Goal: Navigation & Orientation: Find specific page/section

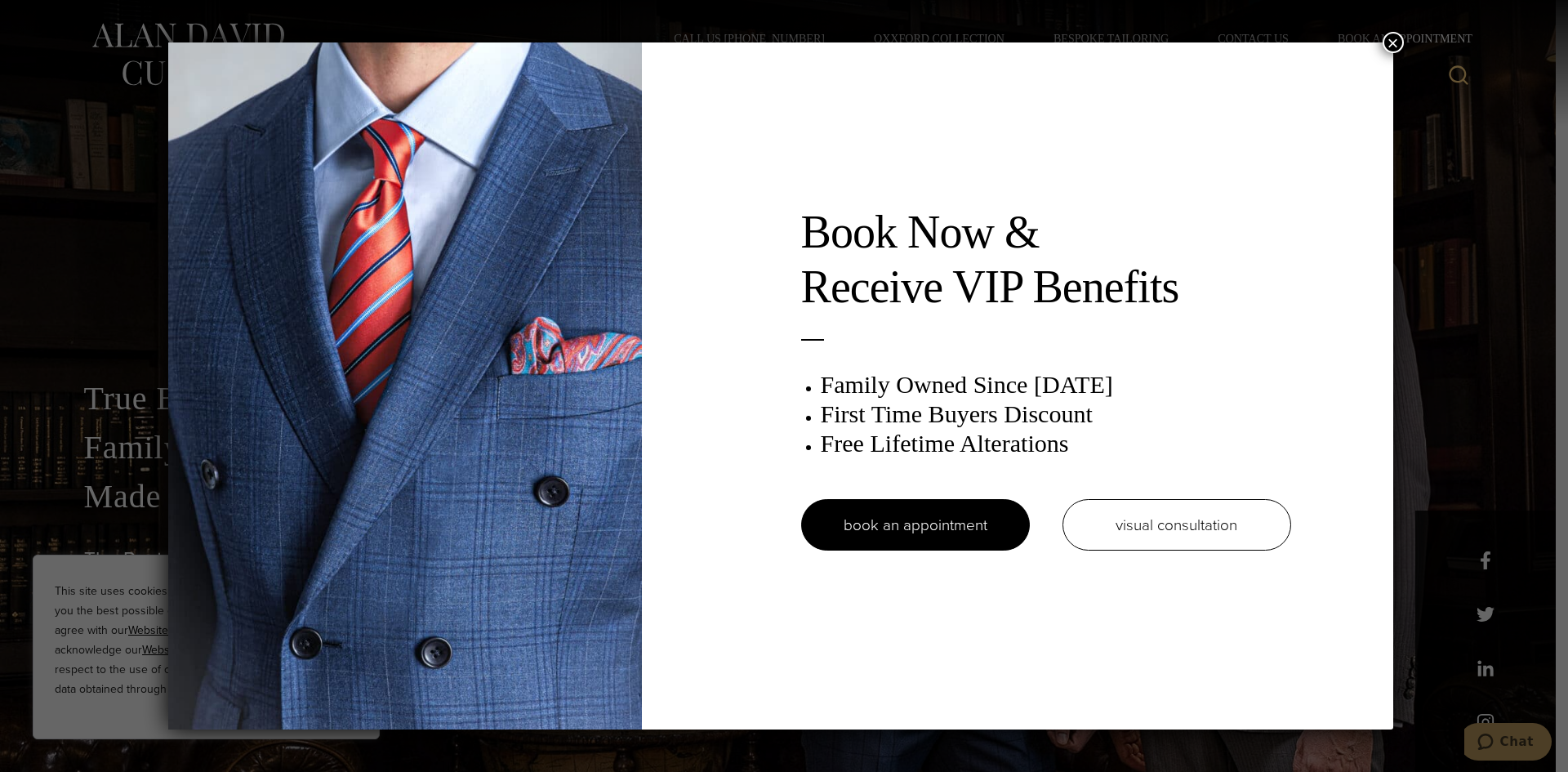
click at [1400, 39] on button "×" at bounding box center [1393, 42] width 21 height 21
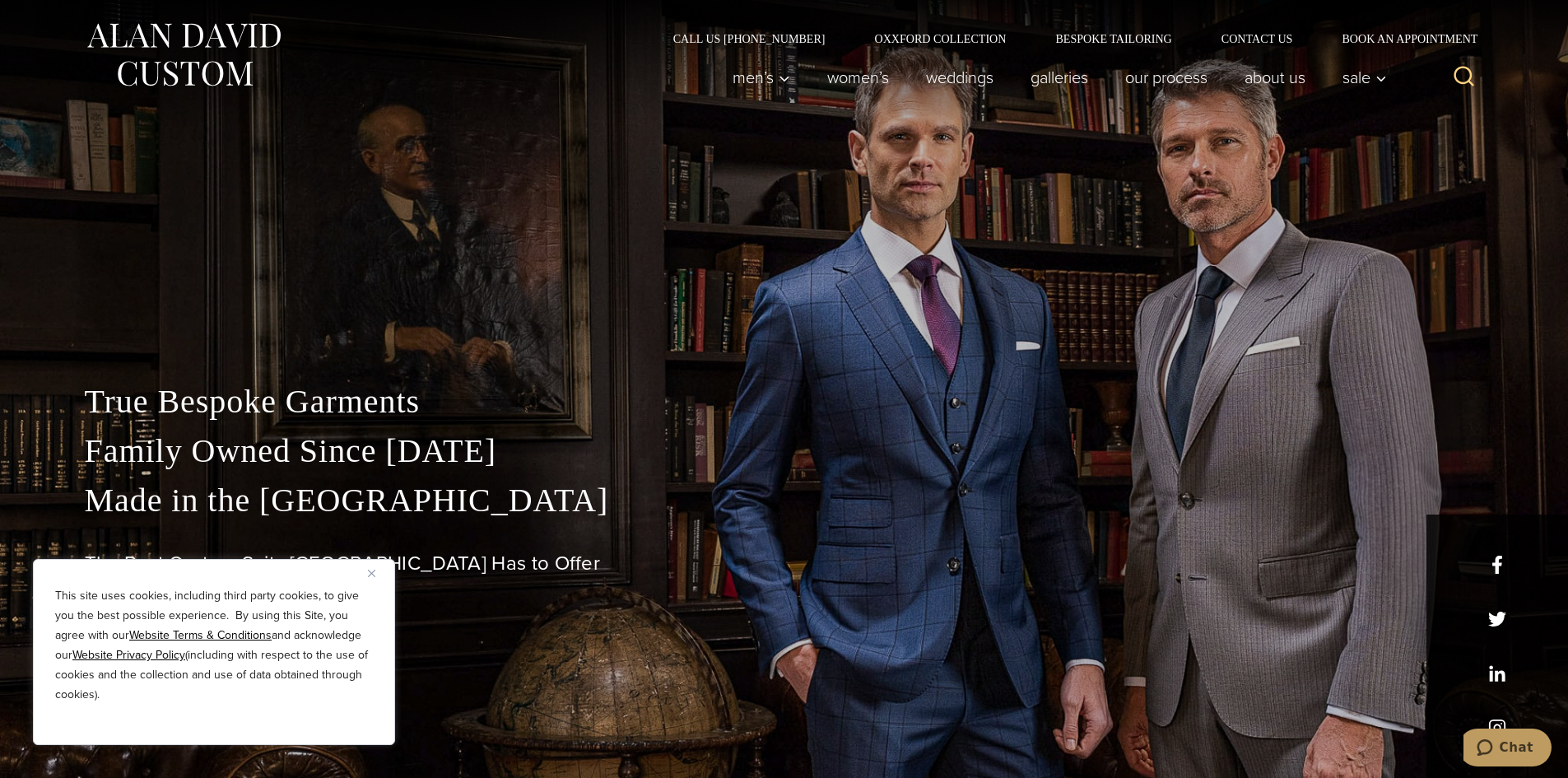
click at [368, 573] on img "Close" at bounding box center [371, 574] width 7 height 7
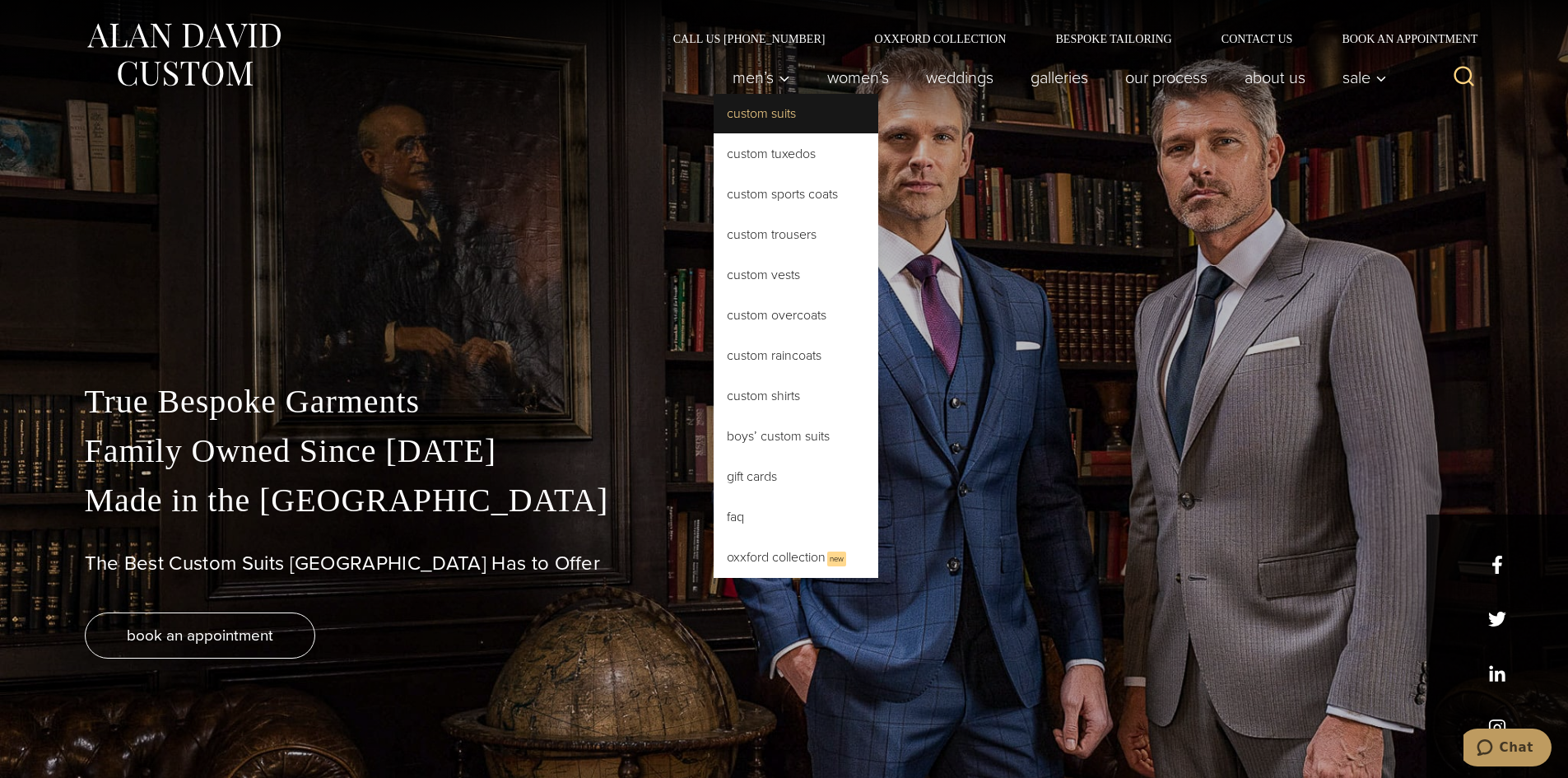
click at [765, 117] on link "Custom Suits" at bounding box center [796, 114] width 164 height 40
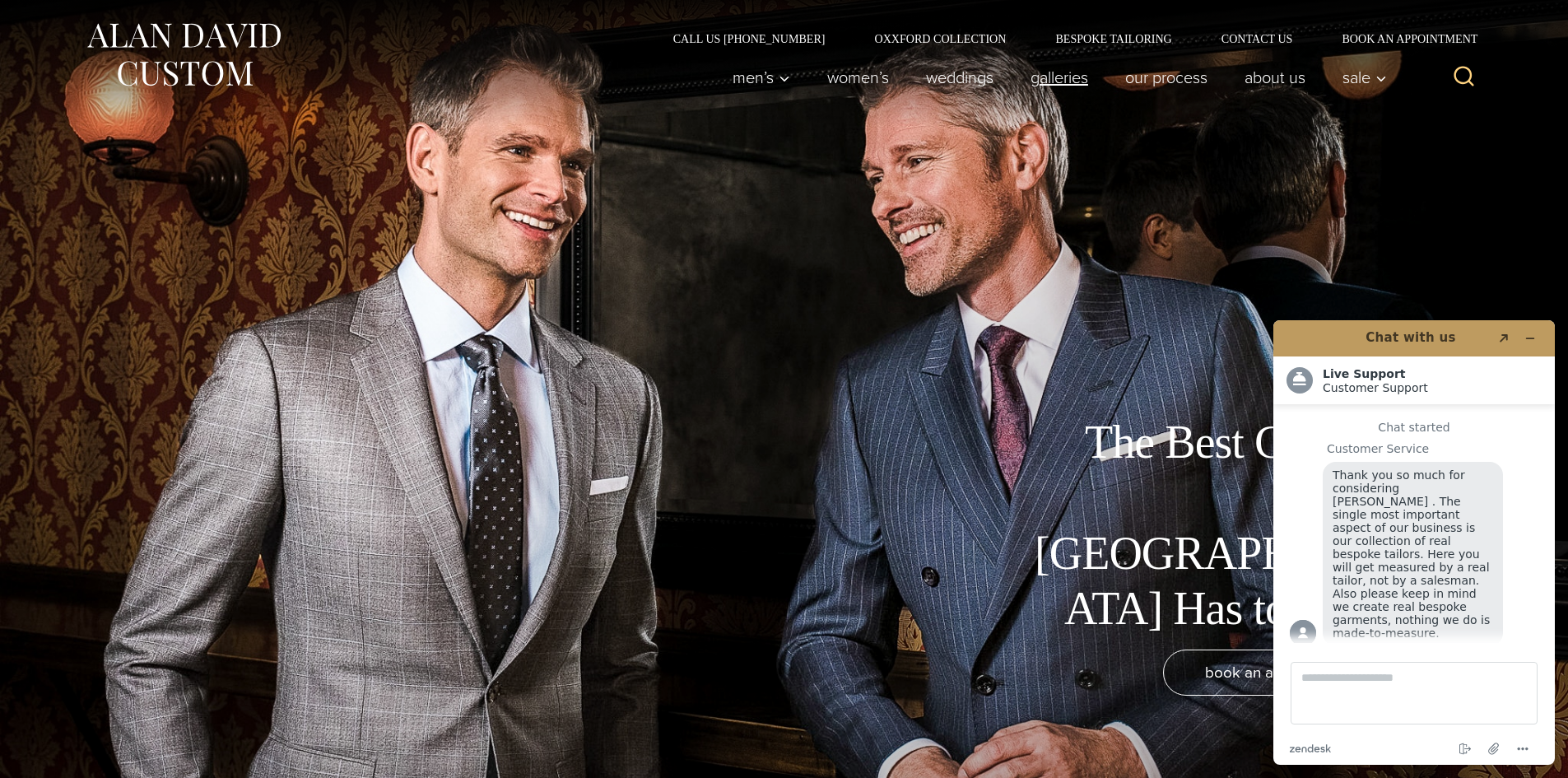
click at [1033, 84] on link "Galleries" at bounding box center [1058, 78] width 94 height 33
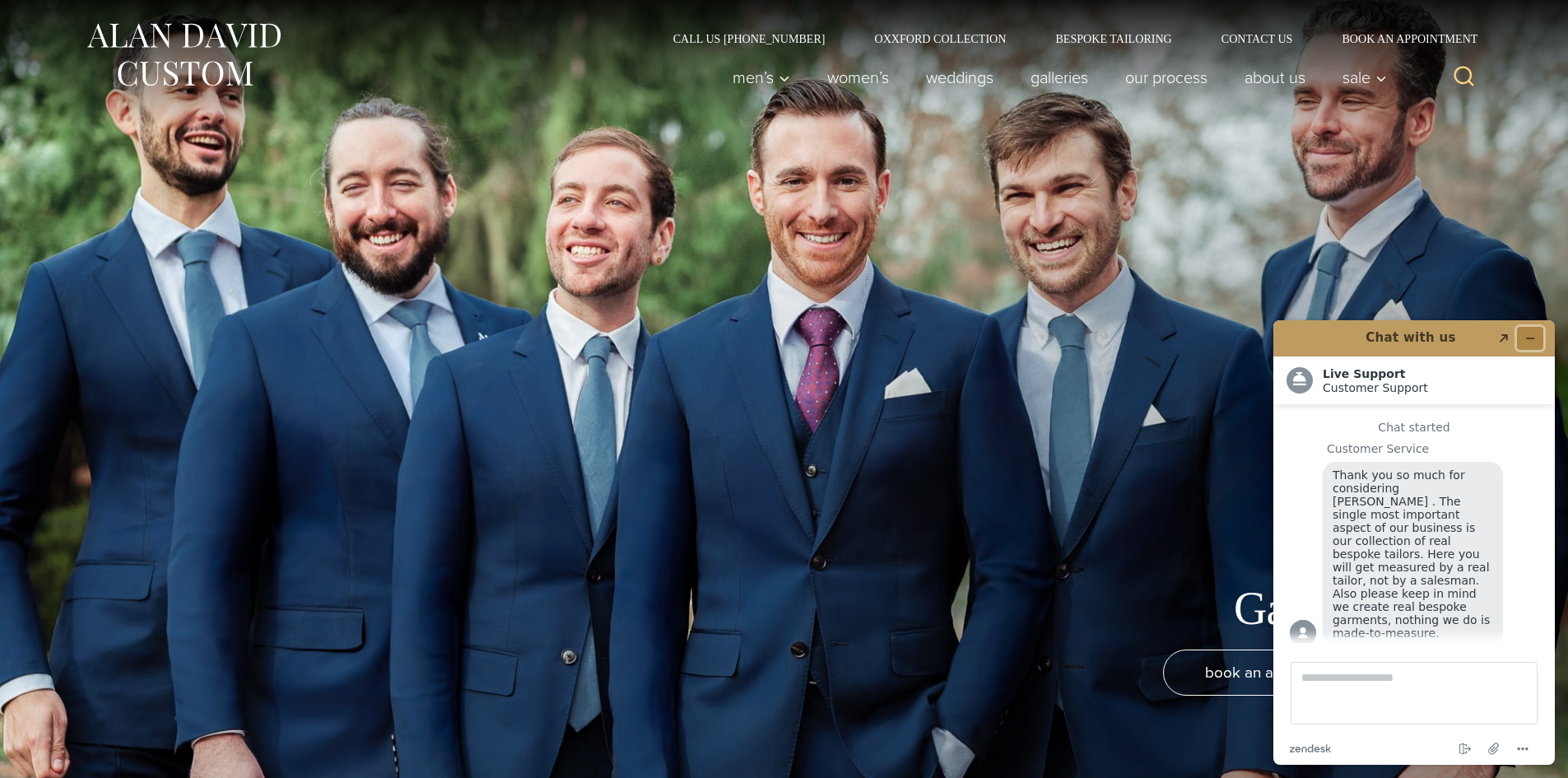
click at [1533, 343] on icon "Minimize widget" at bounding box center [1530, 338] width 11 height 11
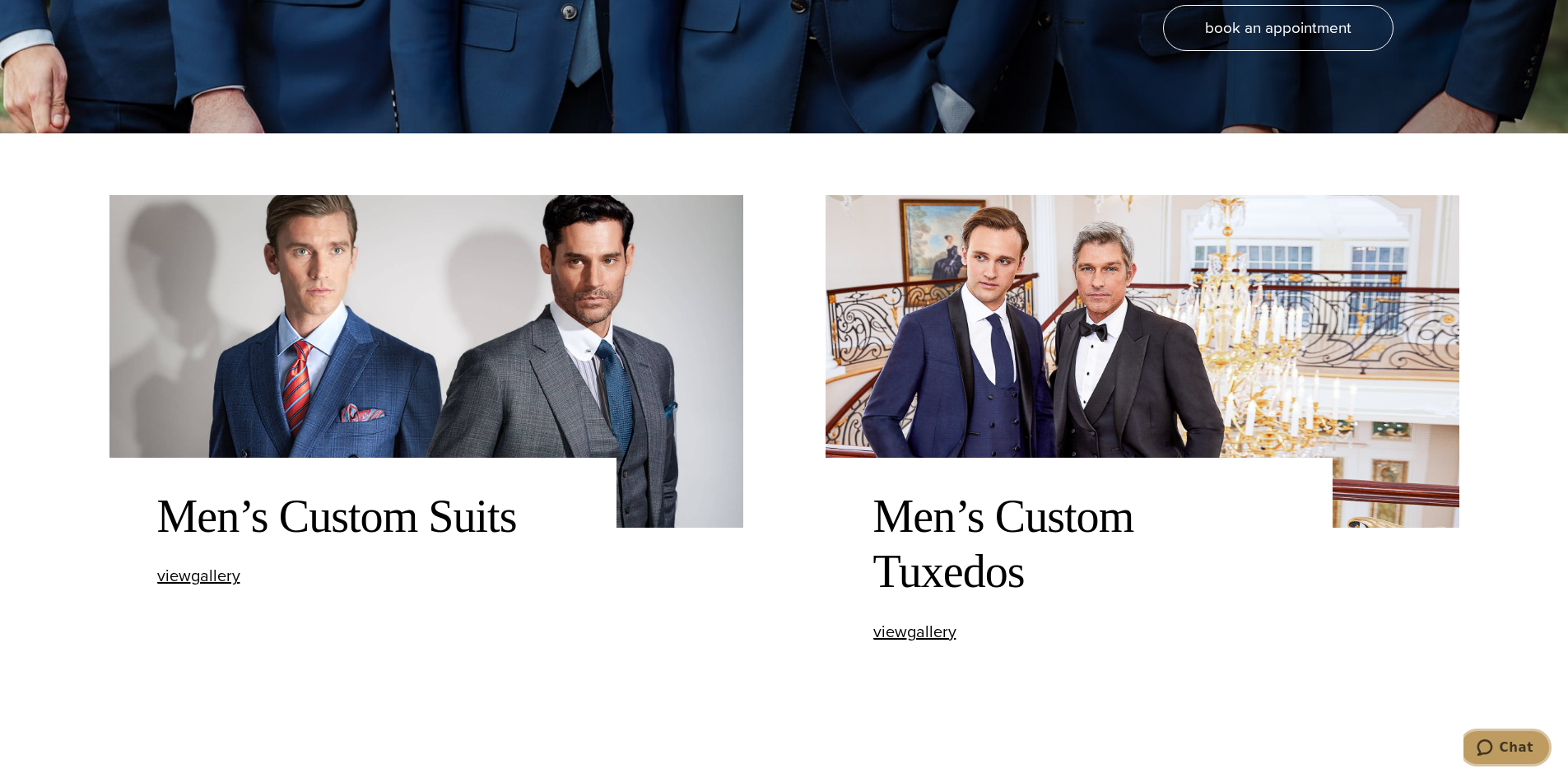
scroll to position [659, 0]
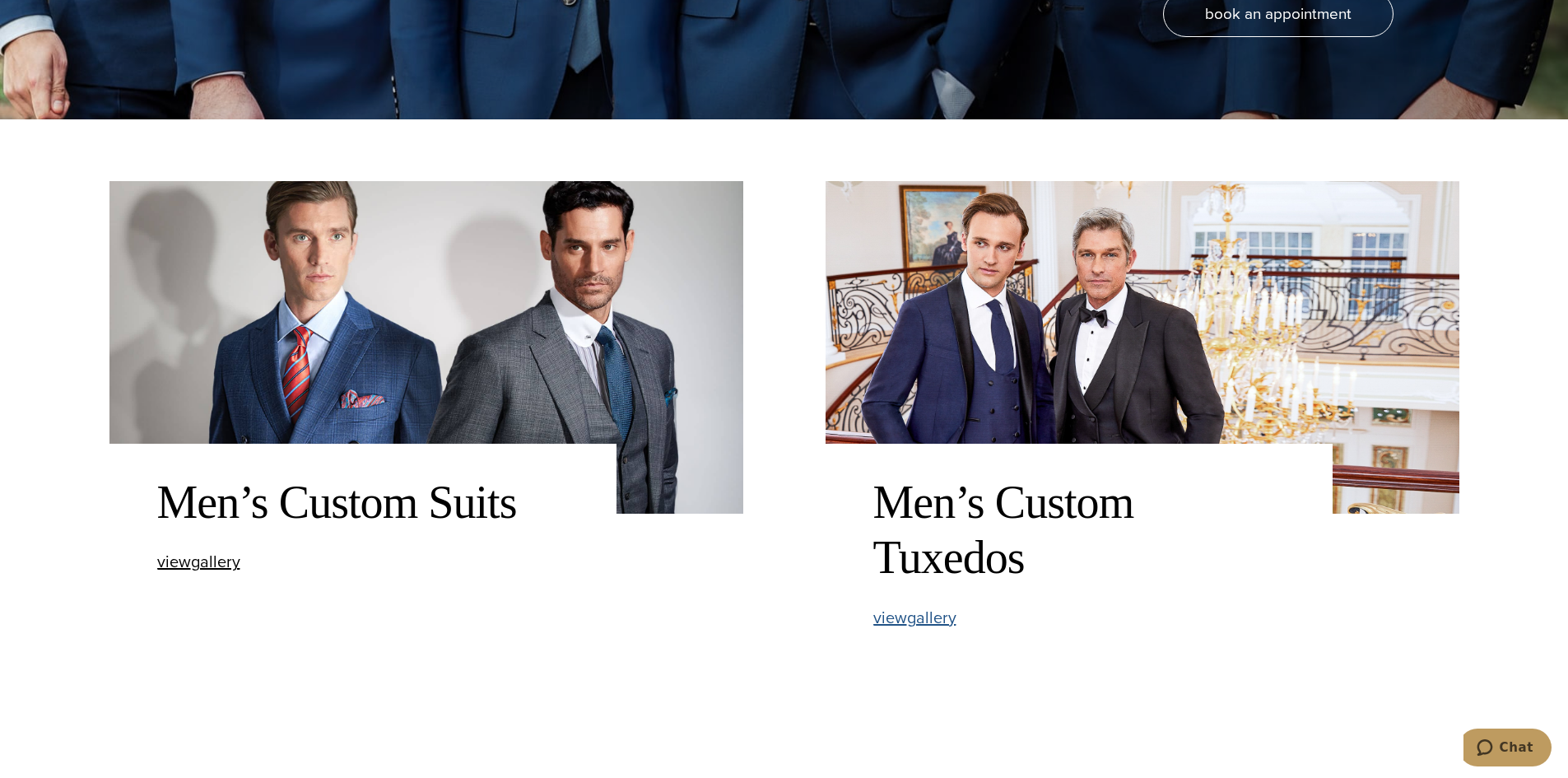
click at [931, 615] on span "view Men’s Custom Tuxedos gallery" at bounding box center [915, 617] width 83 height 25
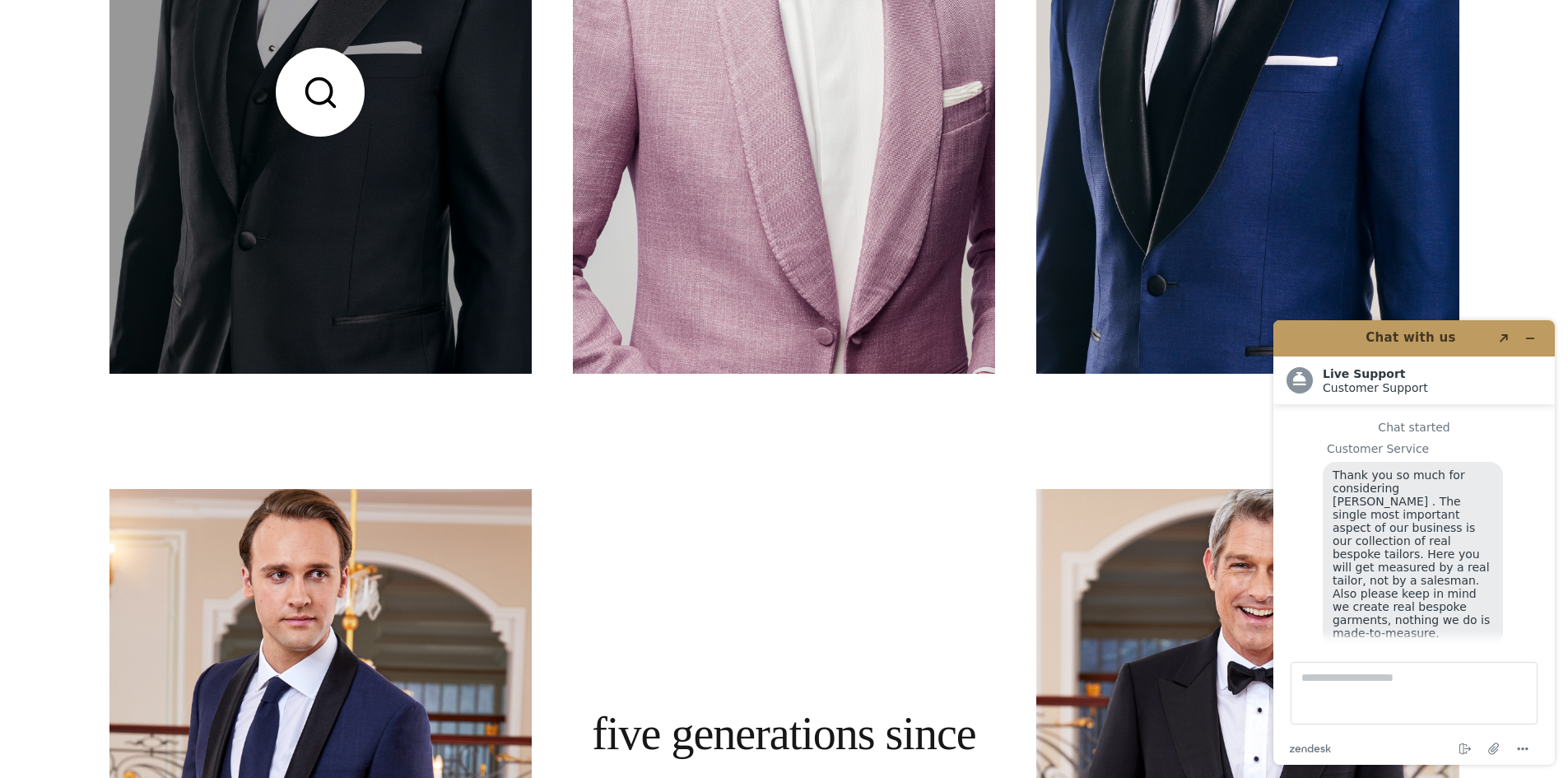
scroll to position [20, 0]
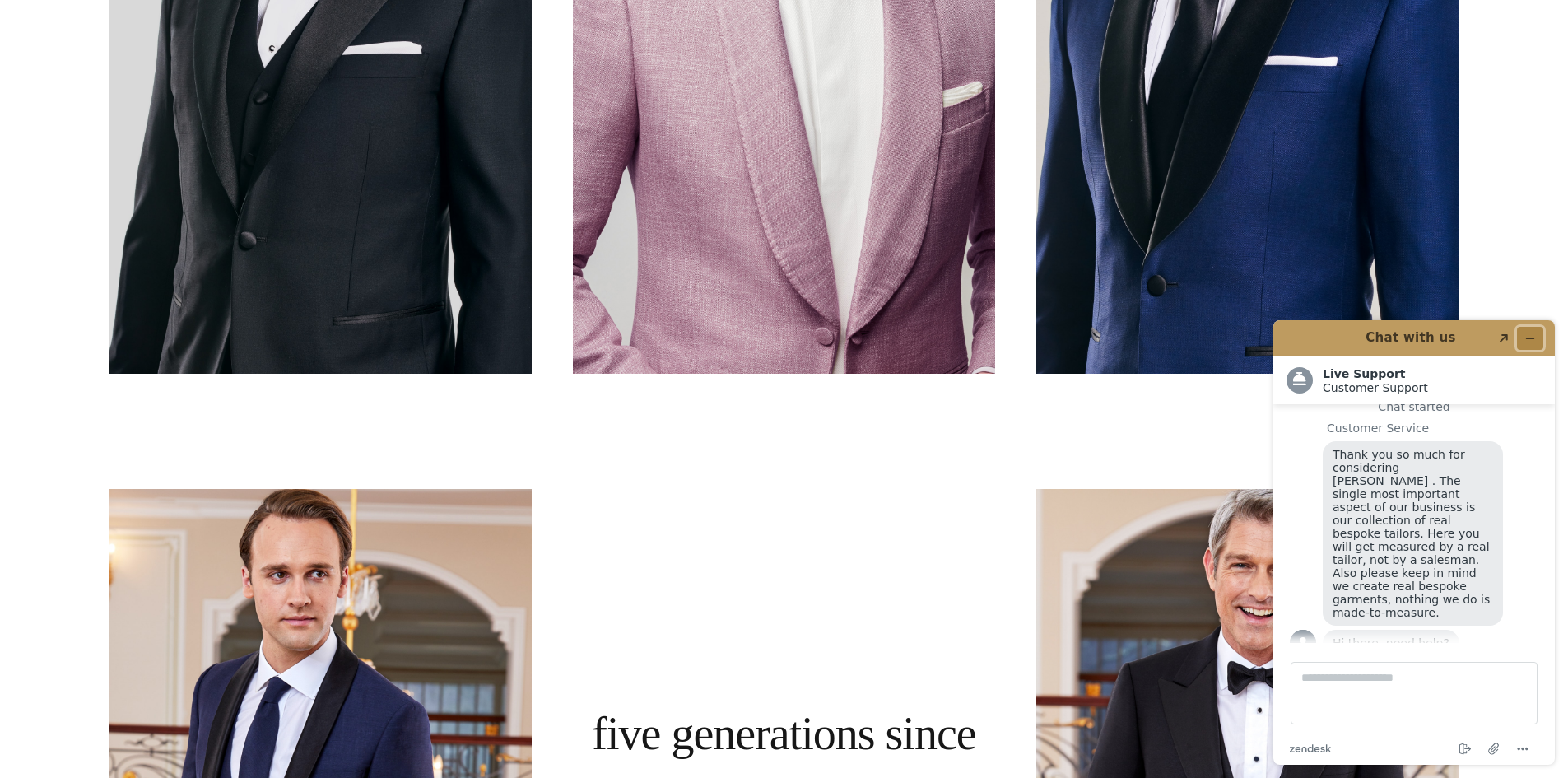
click at [1524, 336] on button "Minimize widget" at bounding box center [1530, 338] width 27 height 23
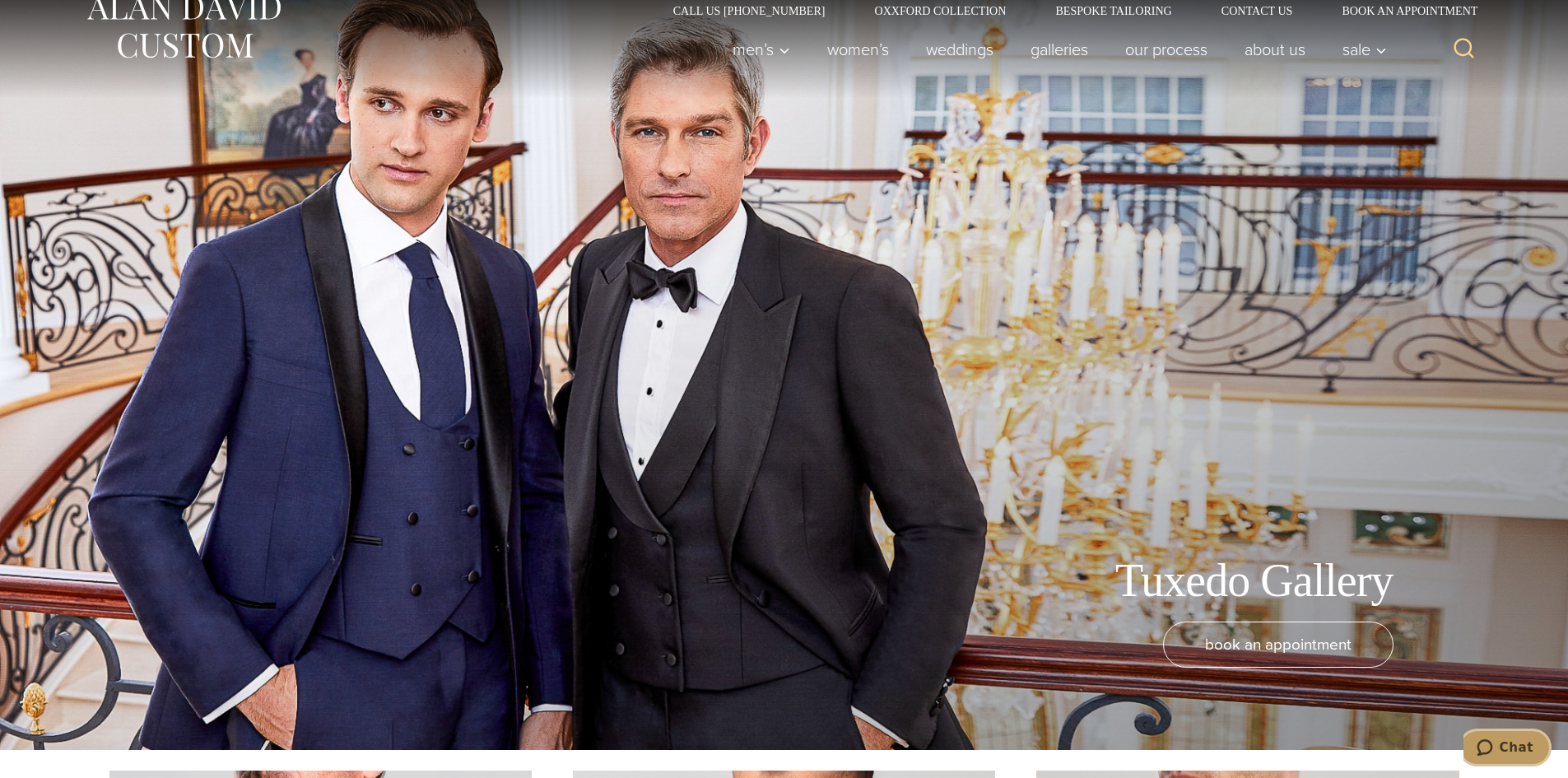
scroll to position [0, 0]
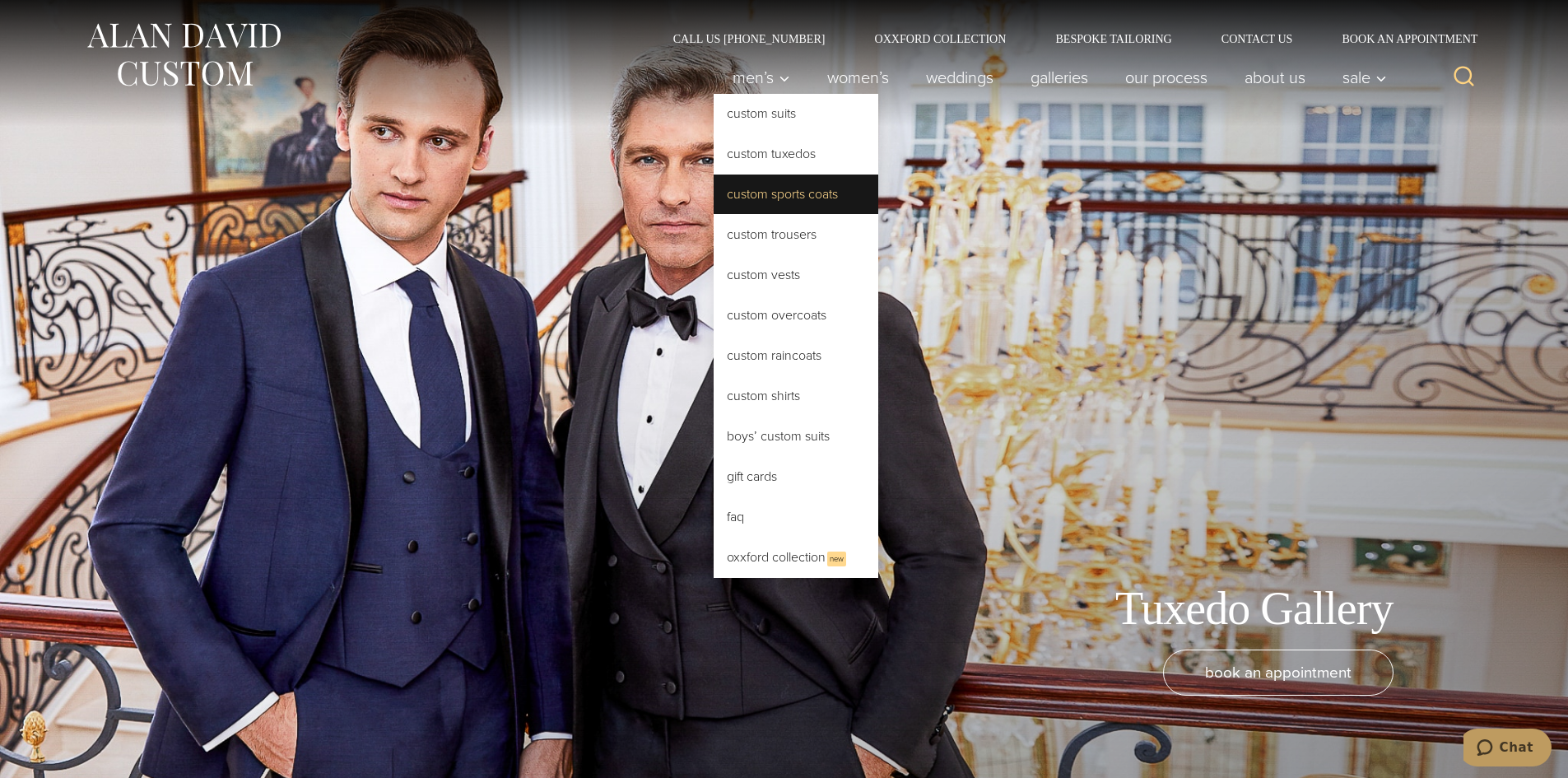
click at [807, 192] on link "Custom Sports Coats" at bounding box center [796, 194] width 164 height 40
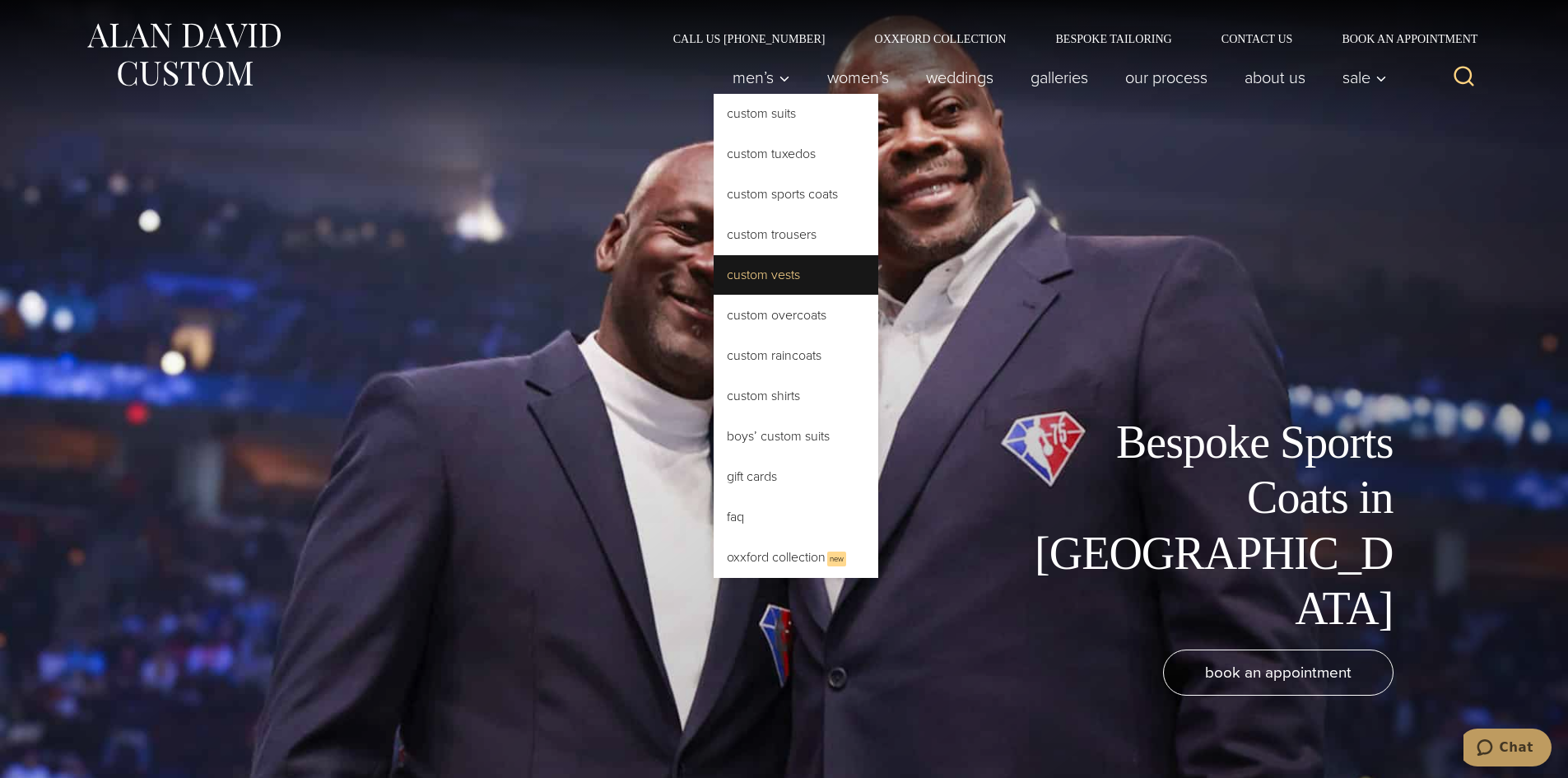
click at [790, 277] on link "Custom Vests" at bounding box center [796, 274] width 164 height 40
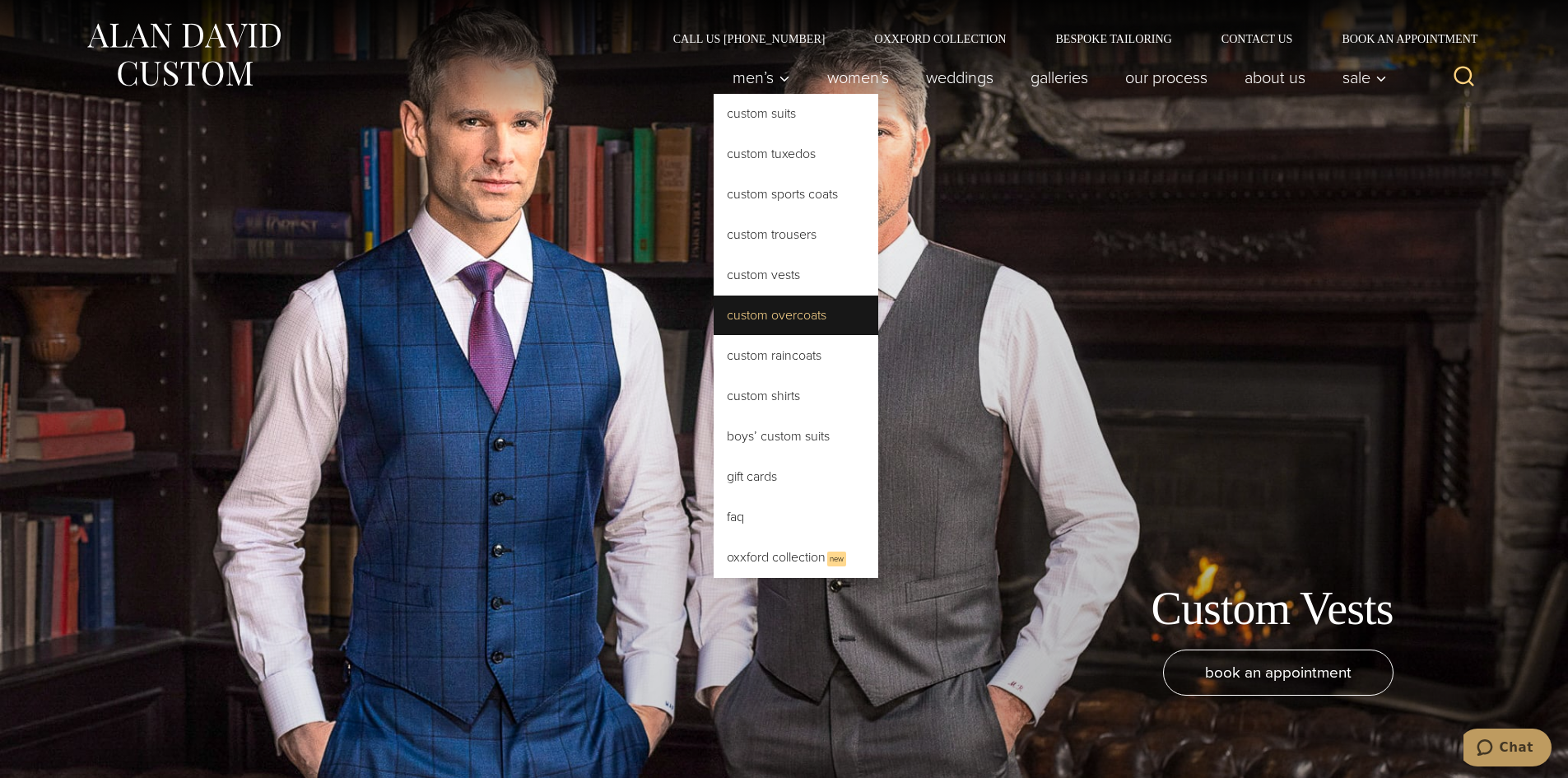
click at [833, 332] on link "Custom Overcoats" at bounding box center [796, 315] width 164 height 40
